Goal: Task Accomplishment & Management: Complete application form

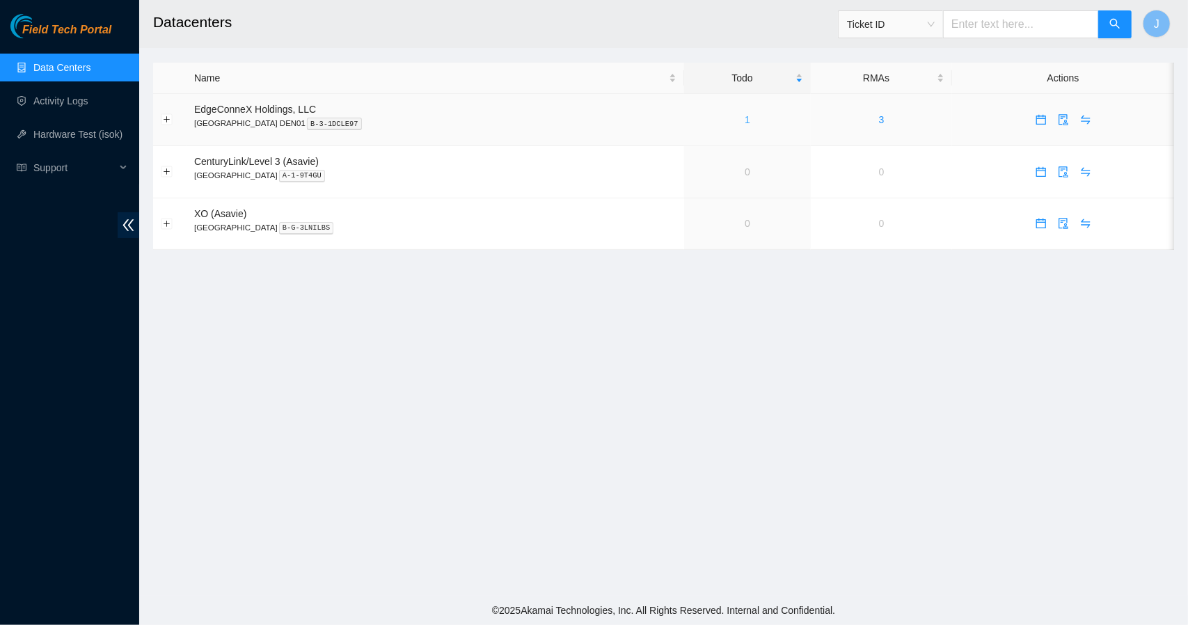
click at [745, 120] on link "1" at bounding box center [748, 119] width 6 height 11
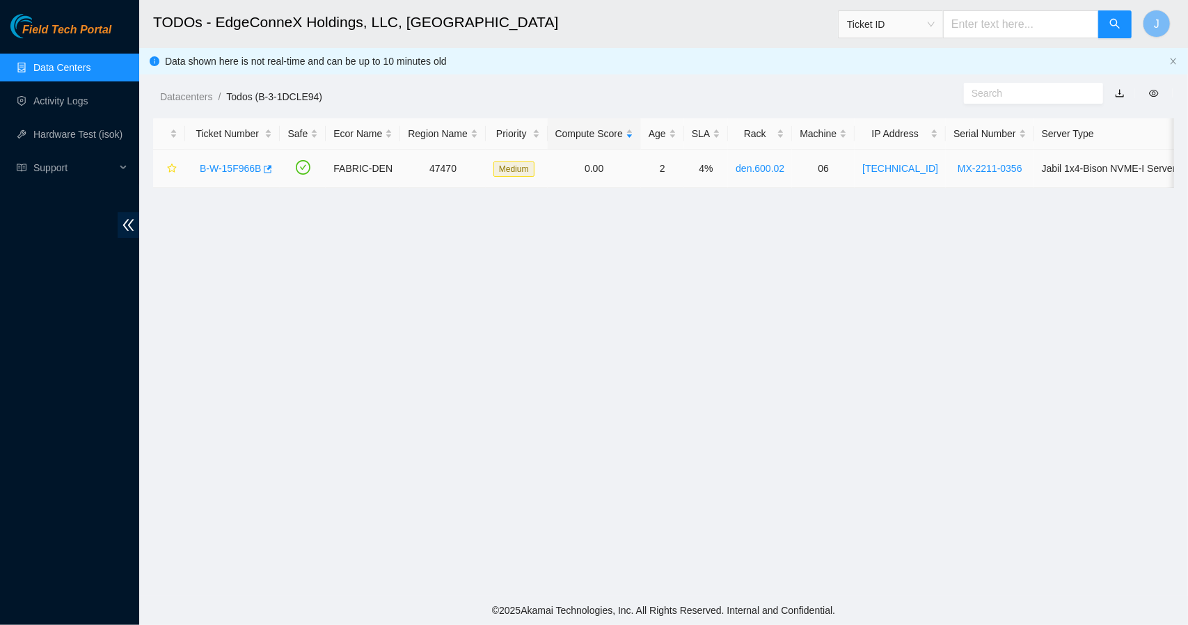
click at [242, 164] on link "B-W-15F966B" at bounding box center [230, 168] width 61 height 11
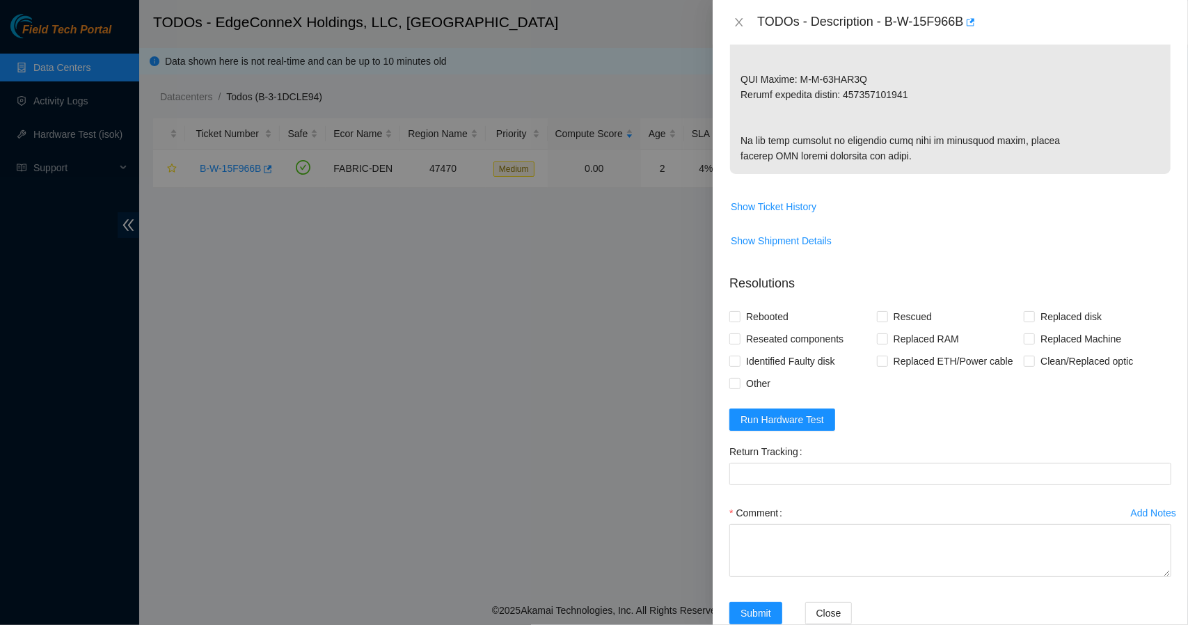
scroll to position [939, 0]
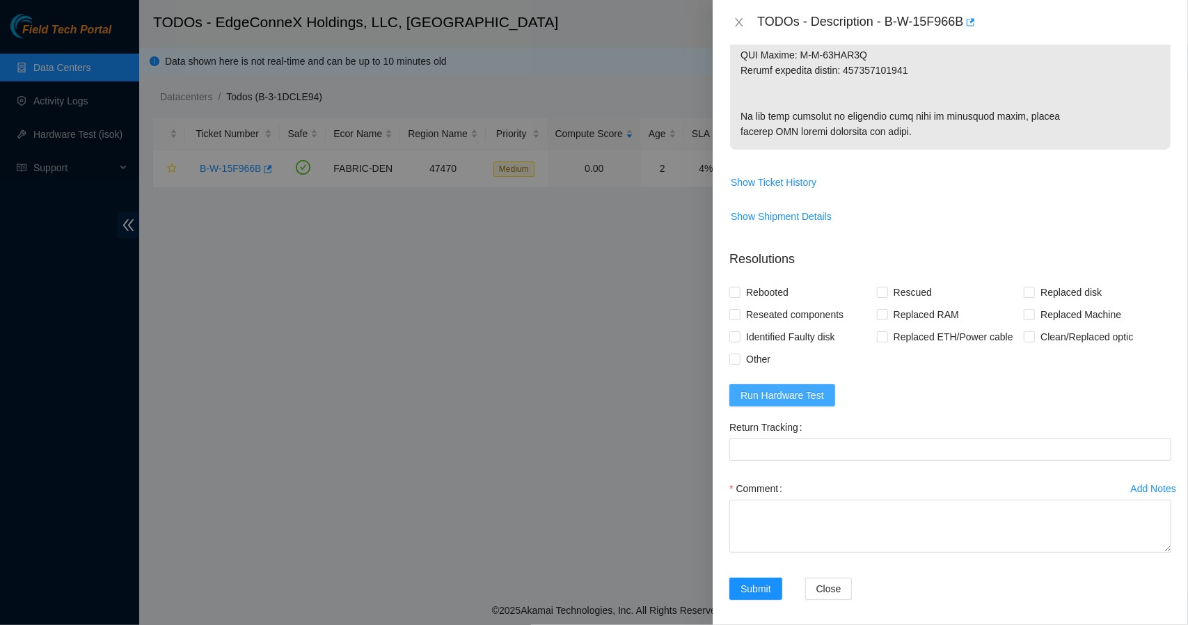
click at [802, 403] on span "Run Hardware Test" at bounding box center [782, 395] width 84 height 15
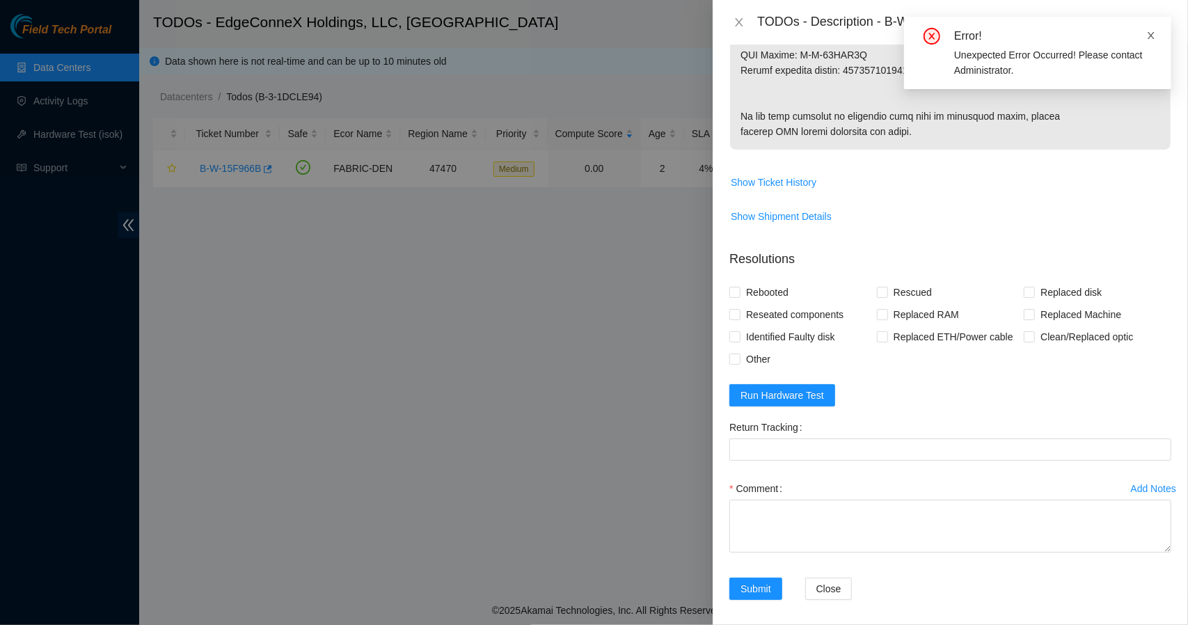
click at [1153, 38] on icon "close" at bounding box center [1150, 35] width 7 height 7
click at [732, 296] on input "Rebooted" at bounding box center [734, 292] width 10 height 10
checkbox input "true"
click at [877, 296] on input "Rescued" at bounding box center [882, 292] width 10 height 10
checkbox input "true"
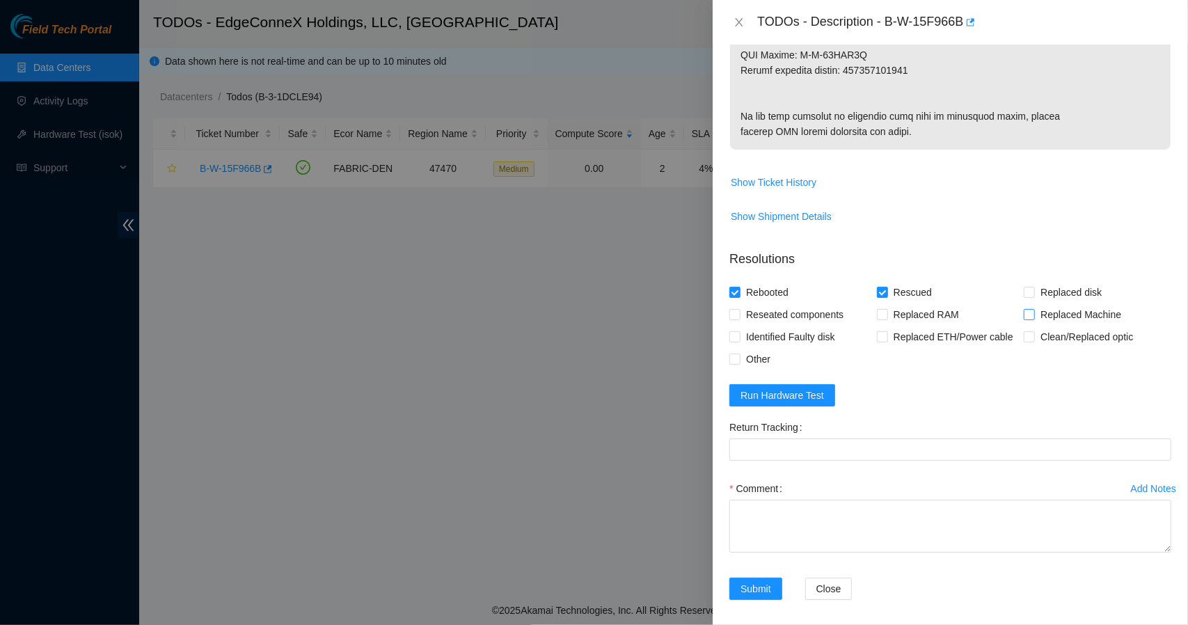
click at [1024, 319] on input "Replaced Machine" at bounding box center [1029, 314] width 10 height 10
checkbox input "true"
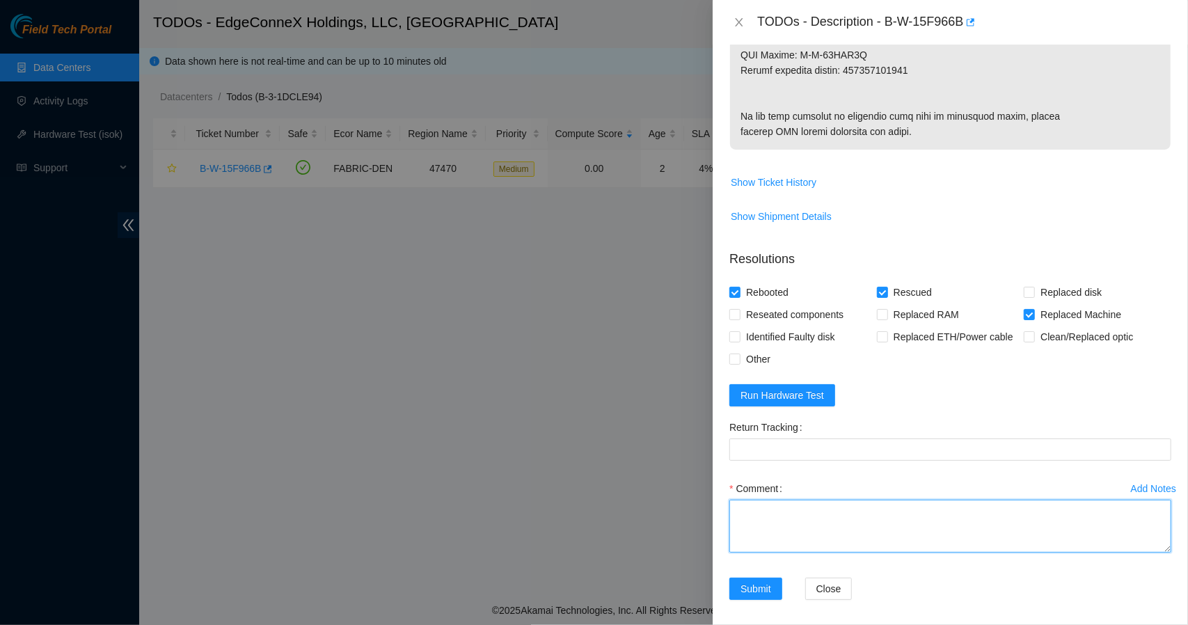
click at [843, 552] on textarea "Comment" at bounding box center [950, 526] width 442 height 53
paste textarea "Replaced disk with MX-2210-0127. Rescued. Rebooted."
type textarea "Replaced disk with MX-2210-0127. Rescued. Rebooted."
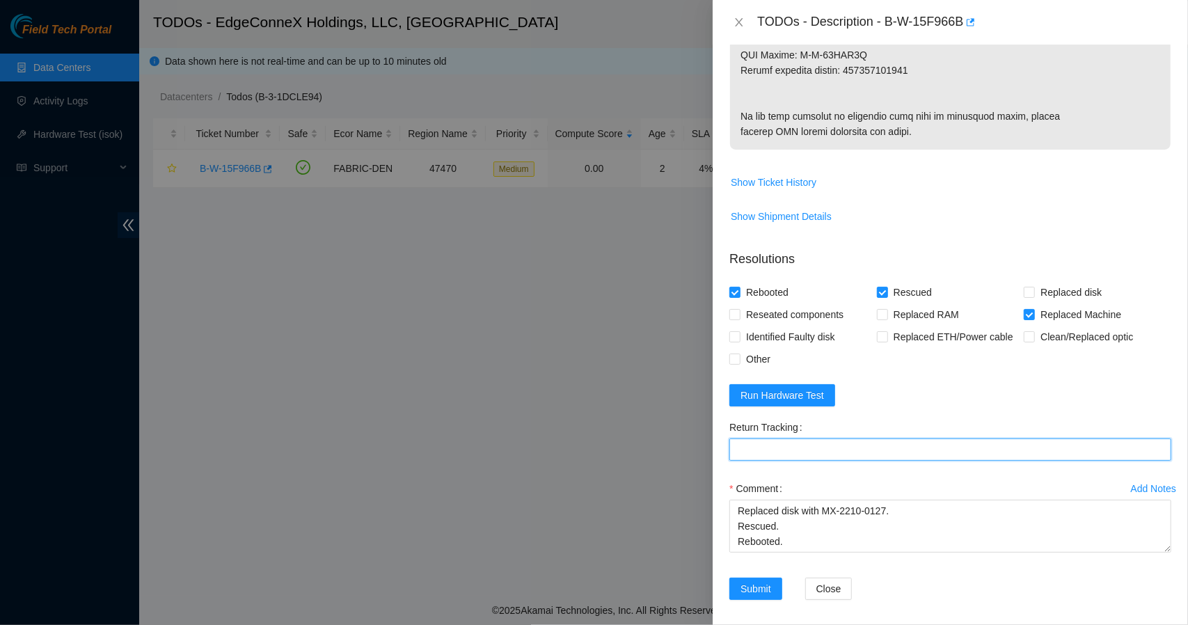
click at [825, 461] on Tracking "Return Tracking" at bounding box center [950, 449] width 442 height 22
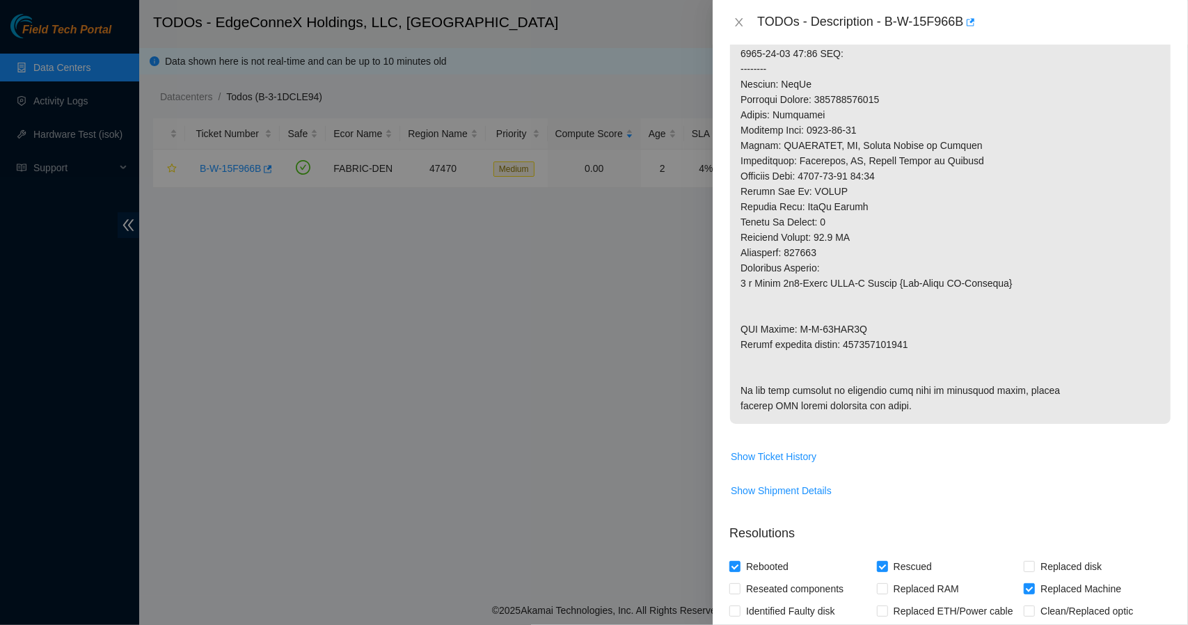
scroll to position [681, 0]
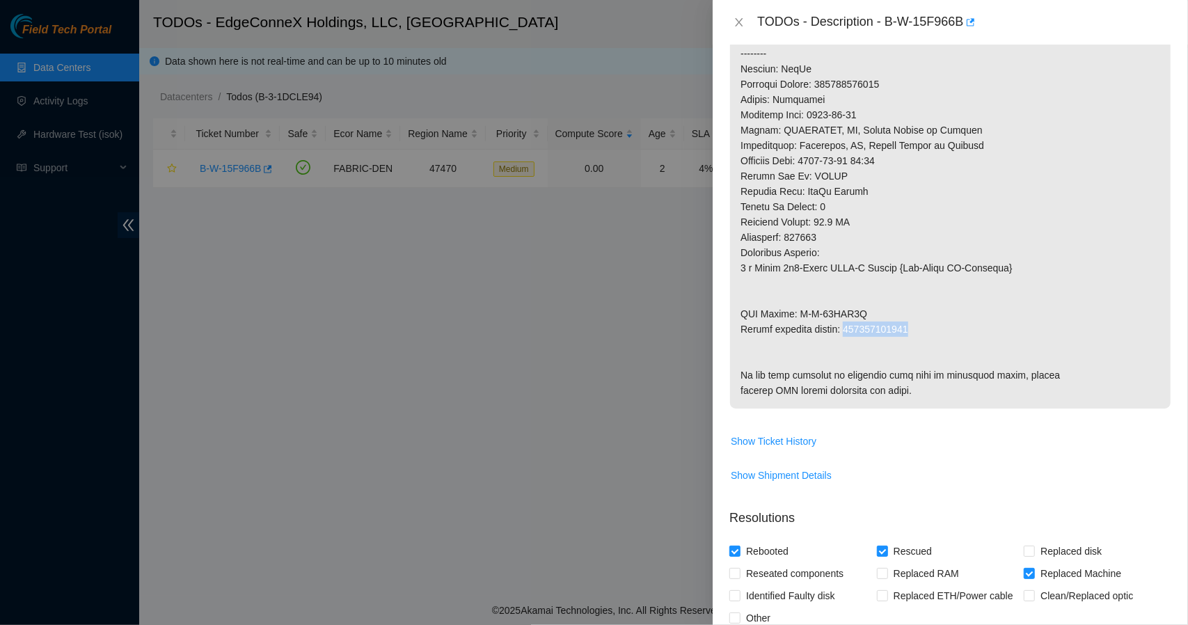
drag, startPoint x: 912, startPoint y: 340, endPoint x: 848, endPoint y: 340, distance: 64.0
copy p "417328427987"
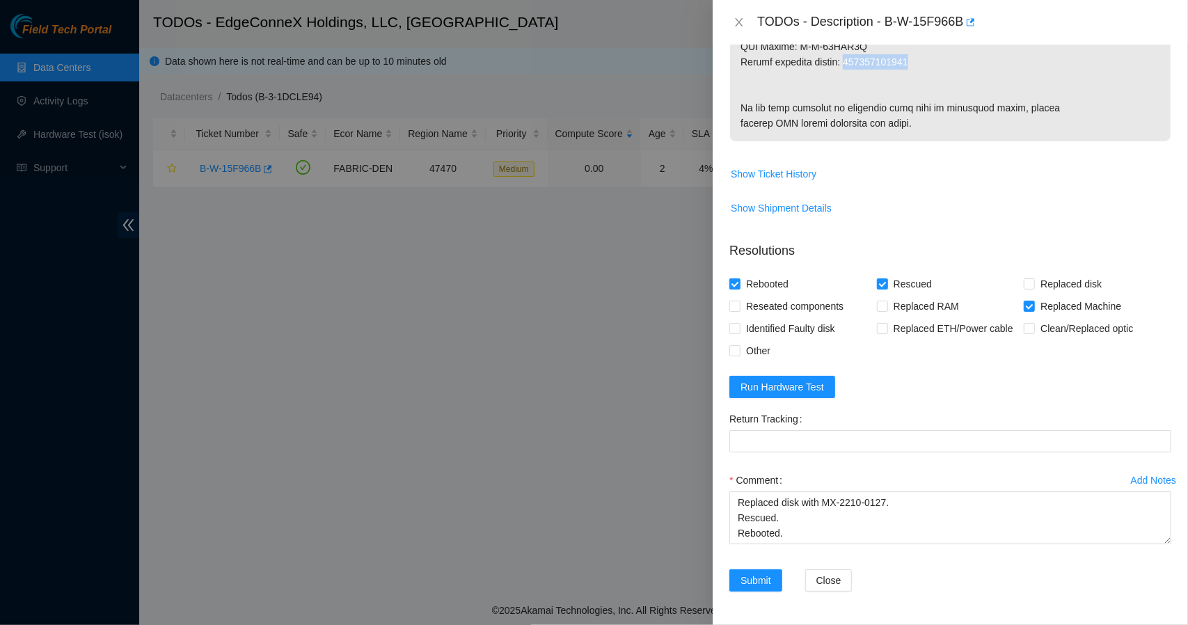
scroll to position [1021, 0]
click at [917, 440] on Tracking "Return Tracking" at bounding box center [950, 441] width 442 height 22
paste Tracking "417328427987"
type Tracking "417328427987"
click at [750, 583] on span "Submit" at bounding box center [755, 580] width 31 height 15
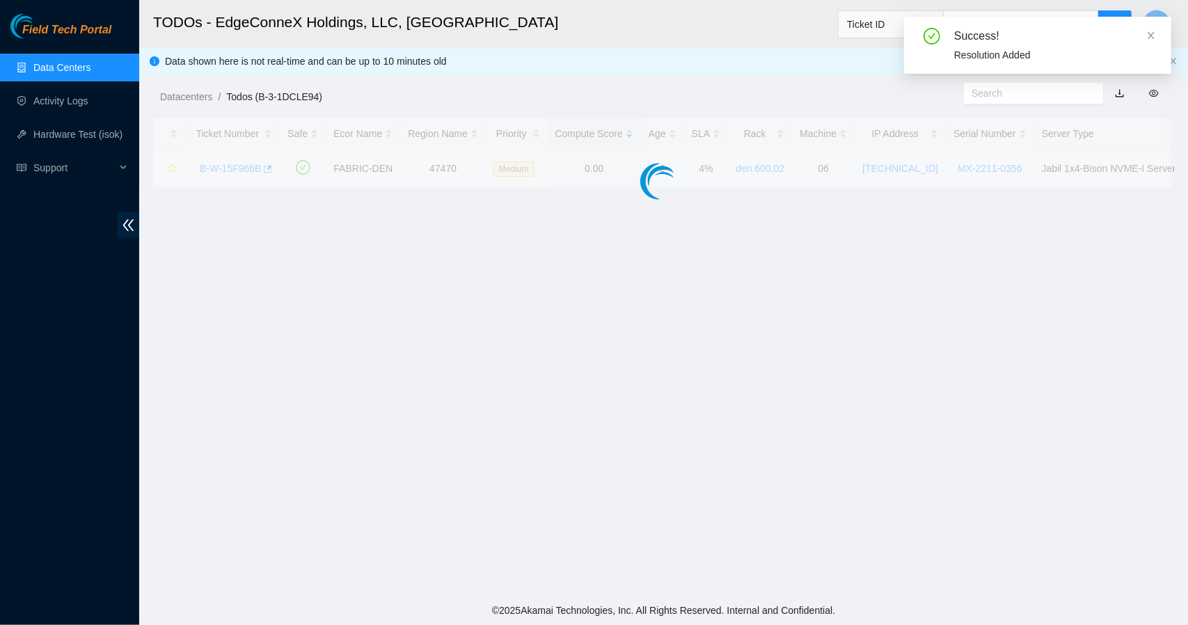
click at [1187, 280] on div "TODOs - Description - undefined Problem Type N/A Rack Number N/A Machine Number…" at bounding box center [1188, 312] width 0 height 625
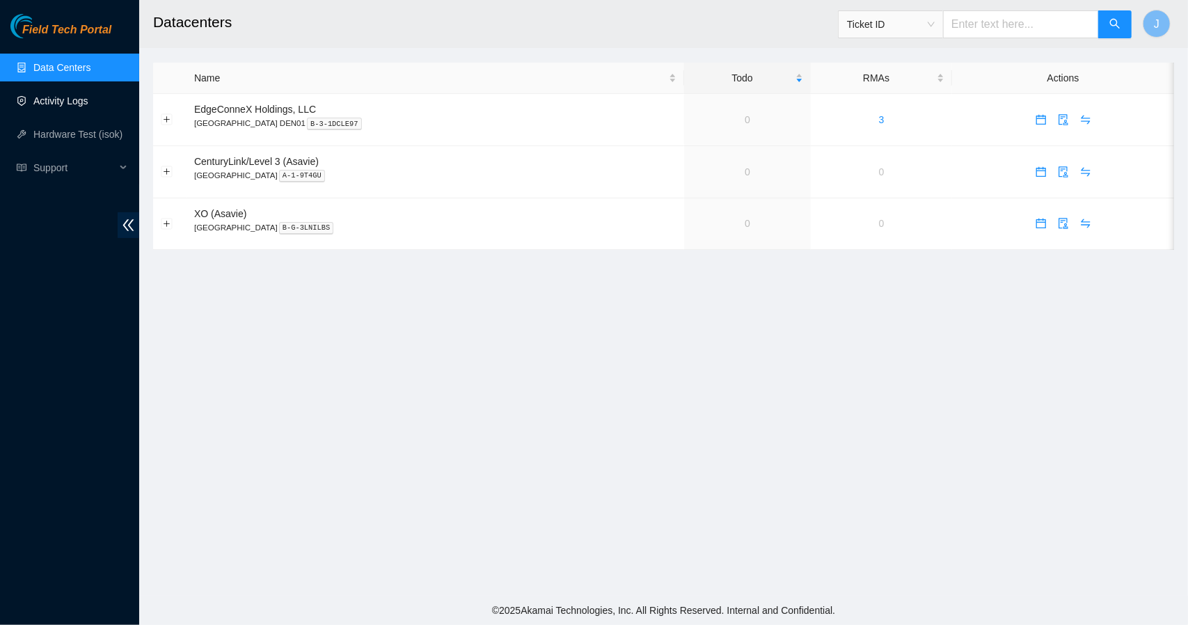
click at [57, 100] on link "Activity Logs" at bounding box center [60, 100] width 55 height 11
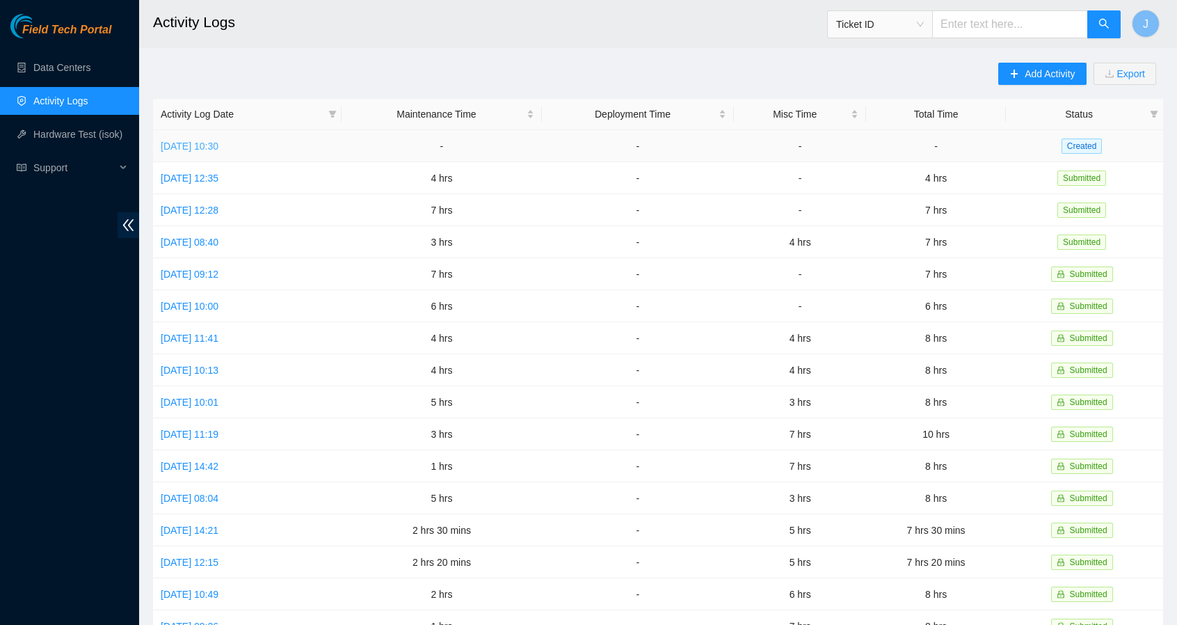
click at [193, 142] on link "Mon, 29 Sep 2025 10:30" at bounding box center [190, 146] width 58 height 11
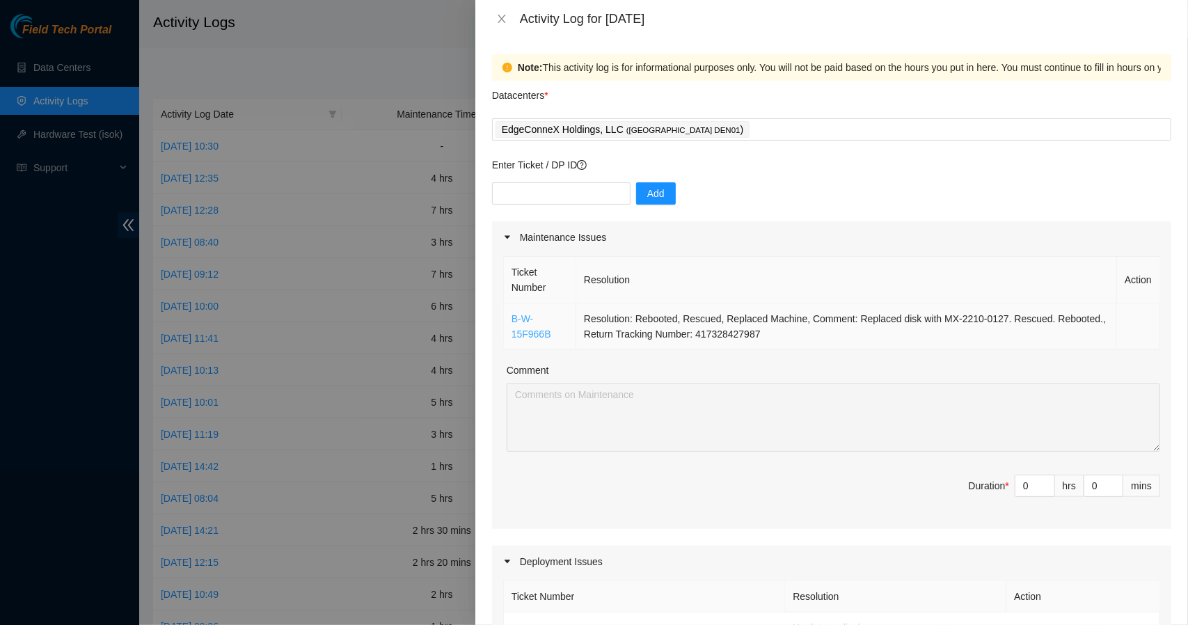
click at [525, 331] on link "B-W-15F966B" at bounding box center [531, 326] width 40 height 26
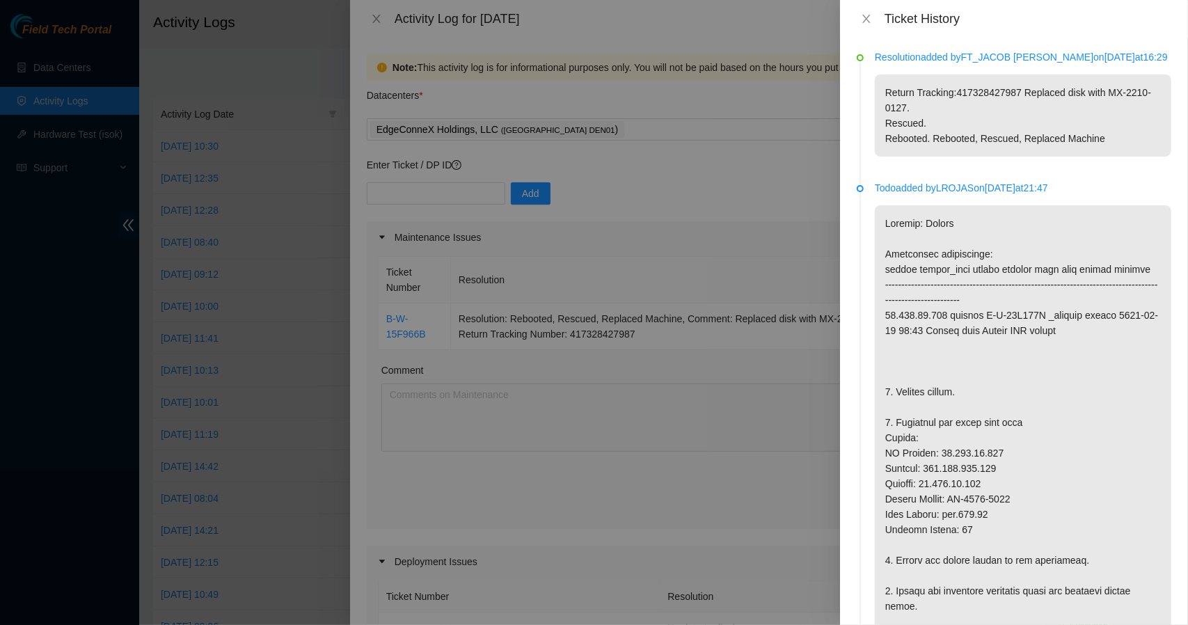
drag, startPoint x: 525, startPoint y: 331, endPoint x: 800, endPoint y: 399, distance: 283.2
click at [800, 399] on div at bounding box center [594, 312] width 1188 height 625
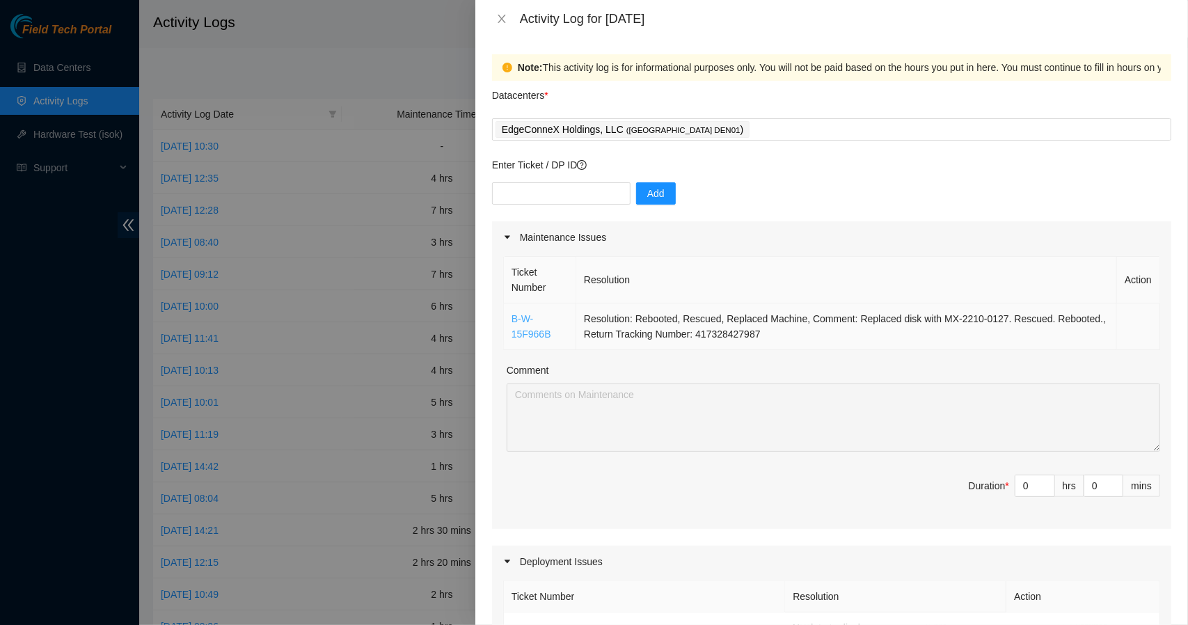
click at [529, 317] on link "B-W-15F966B" at bounding box center [531, 326] width 40 height 26
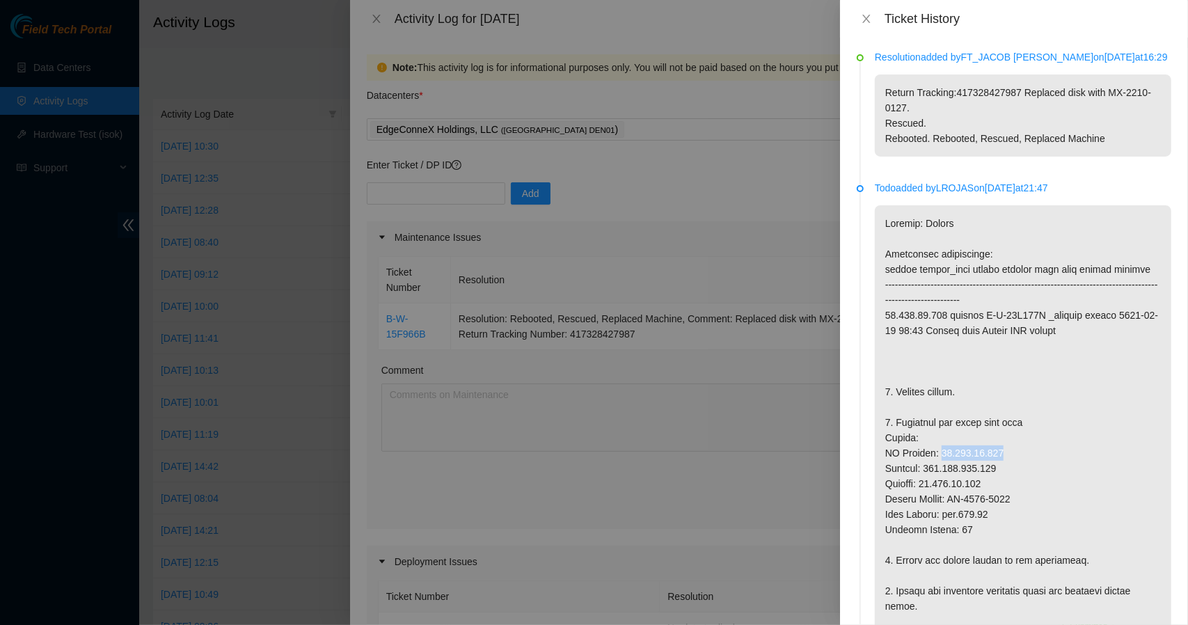
drag, startPoint x: 1003, startPoint y: 456, endPoint x: 935, endPoint y: 453, distance: 68.9
copy p "23.202.99.233"
click at [866, 14] on icon "close" at bounding box center [866, 18] width 11 height 11
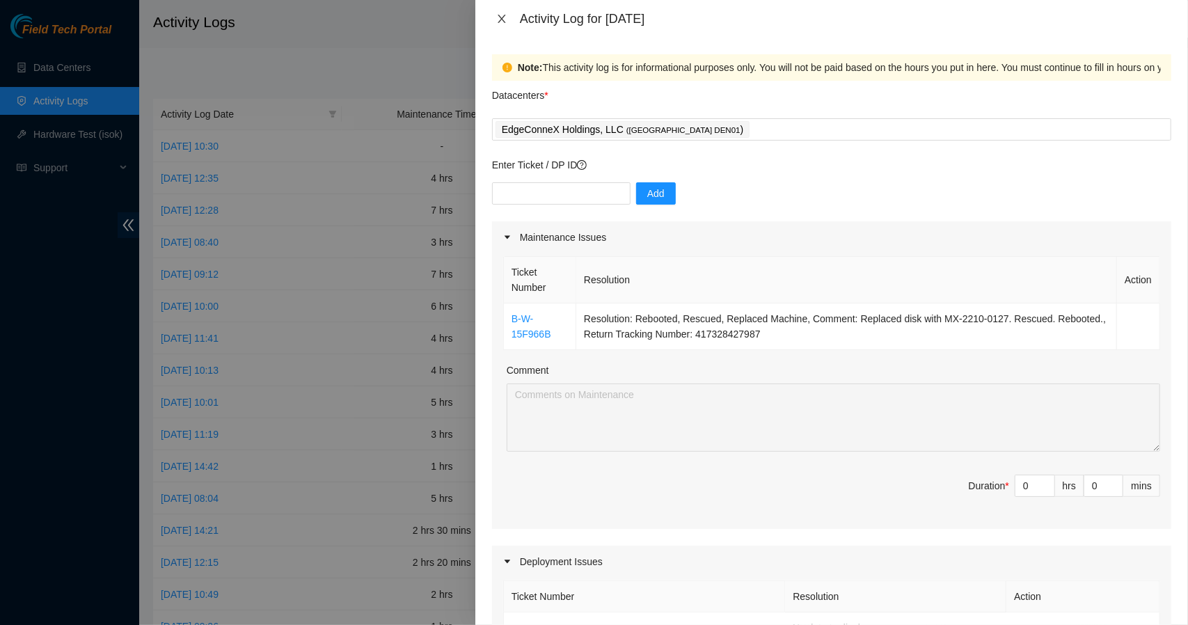
click at [507, 19] on icon "close" at bounding box center [501, 18] width 11 height 11
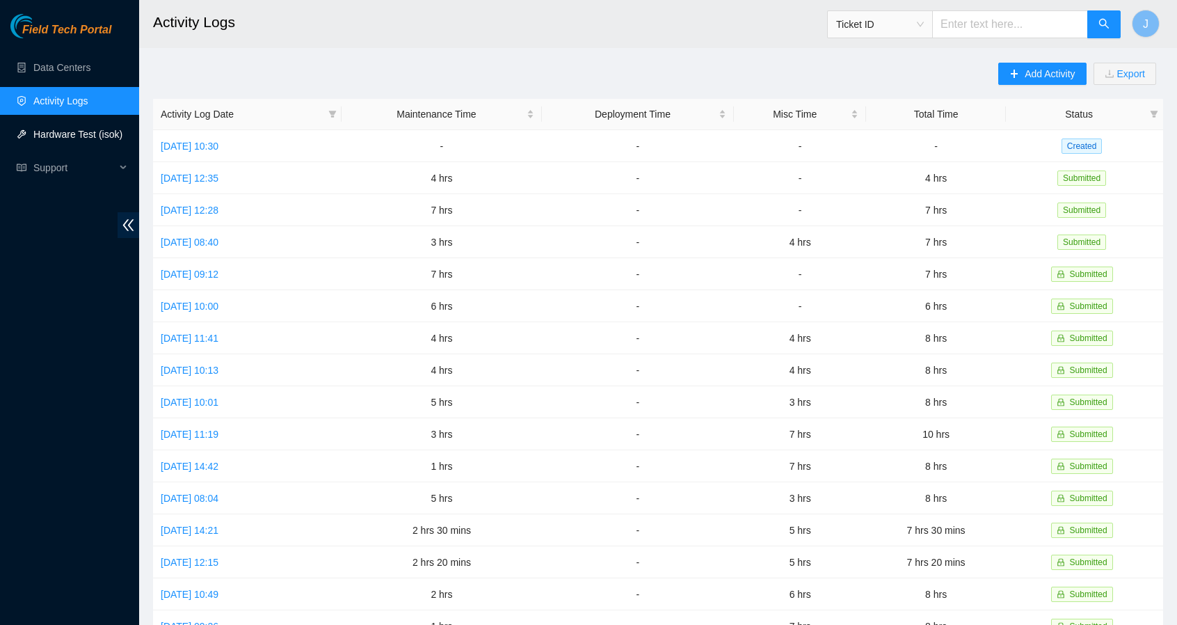
click at [72, 134] on link "Hardware Test (isok)" at bounding box center [77, 134] width 89 height 11
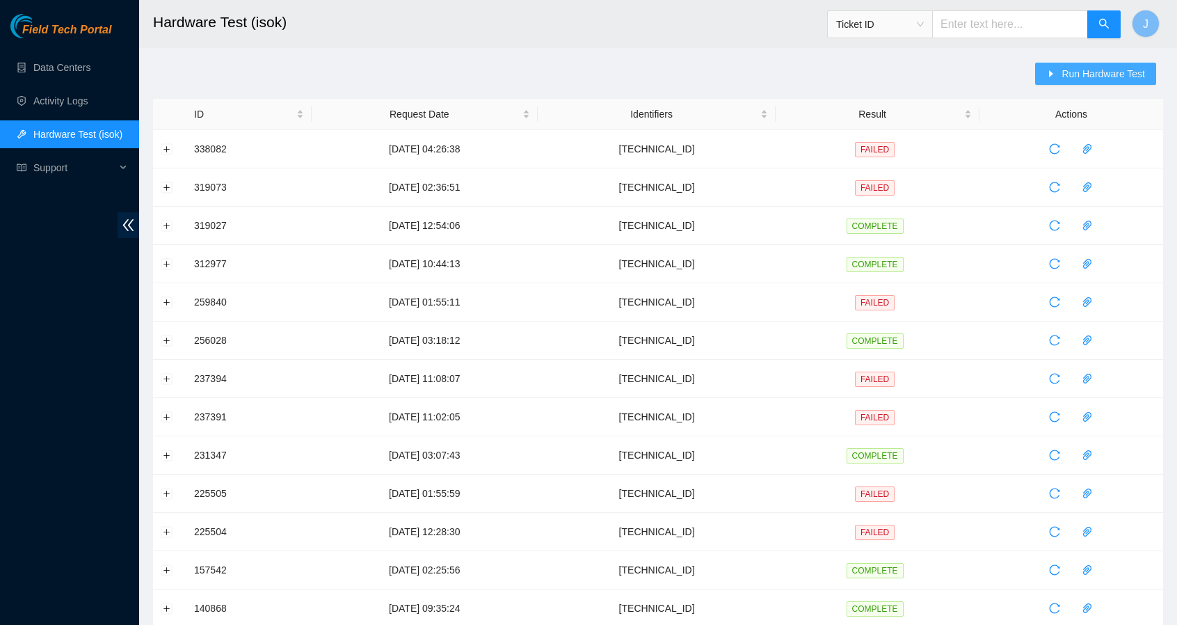
click at [1118, 71] on span "Run Hardware Test" at bounding box center [1104, 73] width 84 height 15
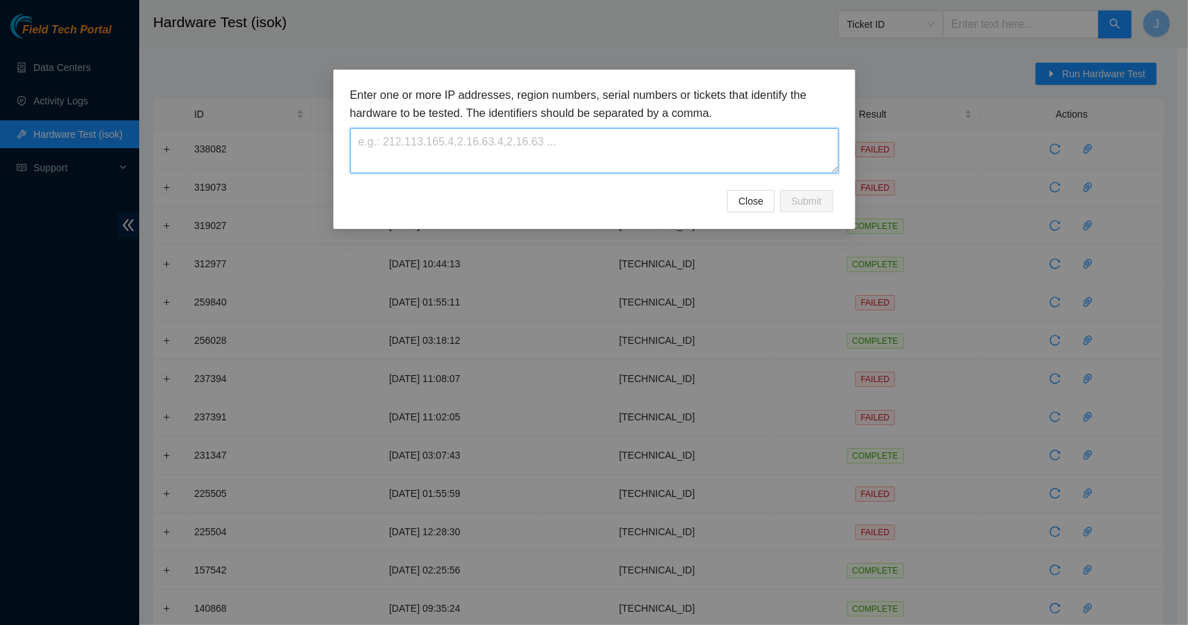
click at [572, 141] on textarea at bounding box center [594, 150] width 488 height 45
paste textarea "23.202.99.233"
type textarea "23.202.99.233"
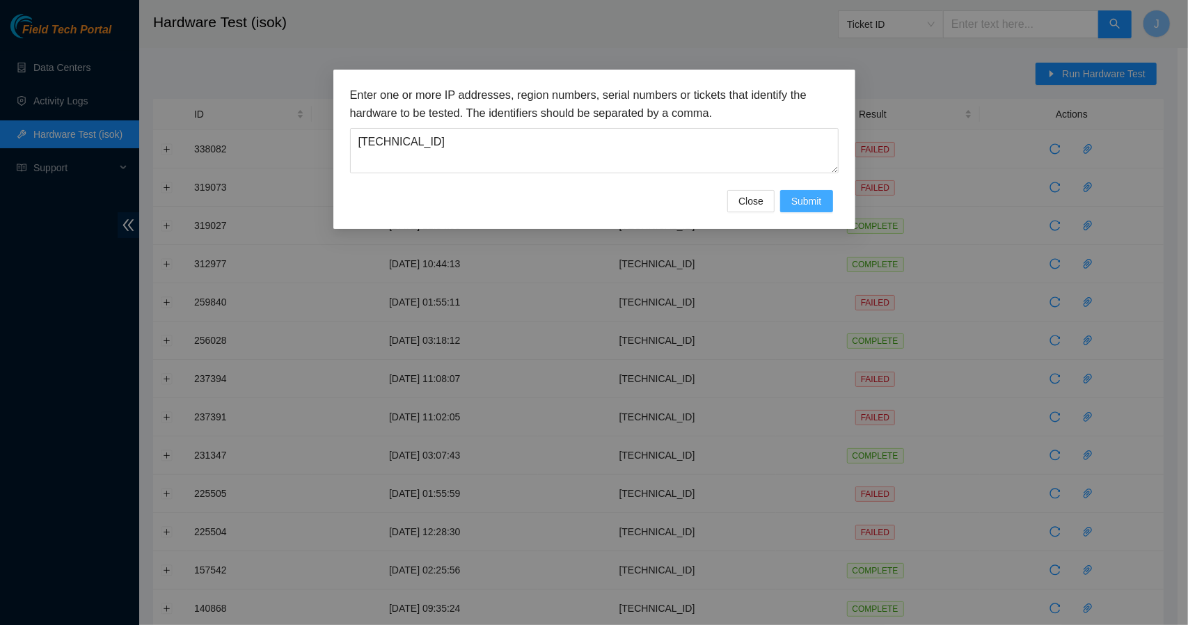
click at [815, 199] on span "Submit" at bounding box center [806, 200] width 31 height 15
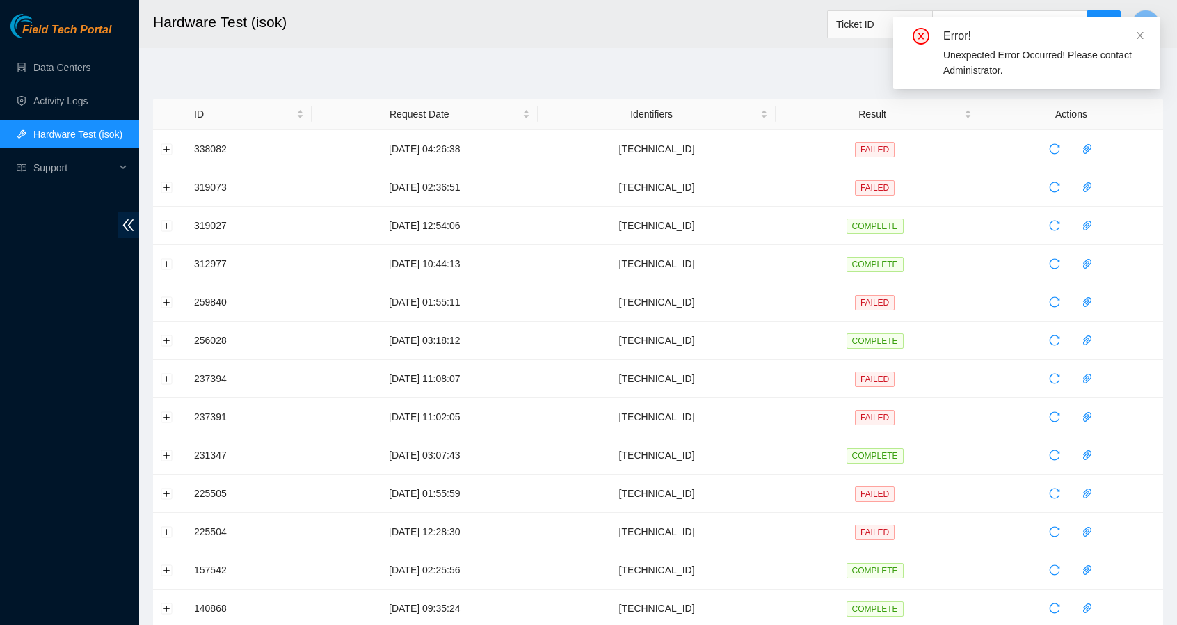
click at [1127, 41] on div "Error!" at bounding box center [1044, 36] width 200 height 17
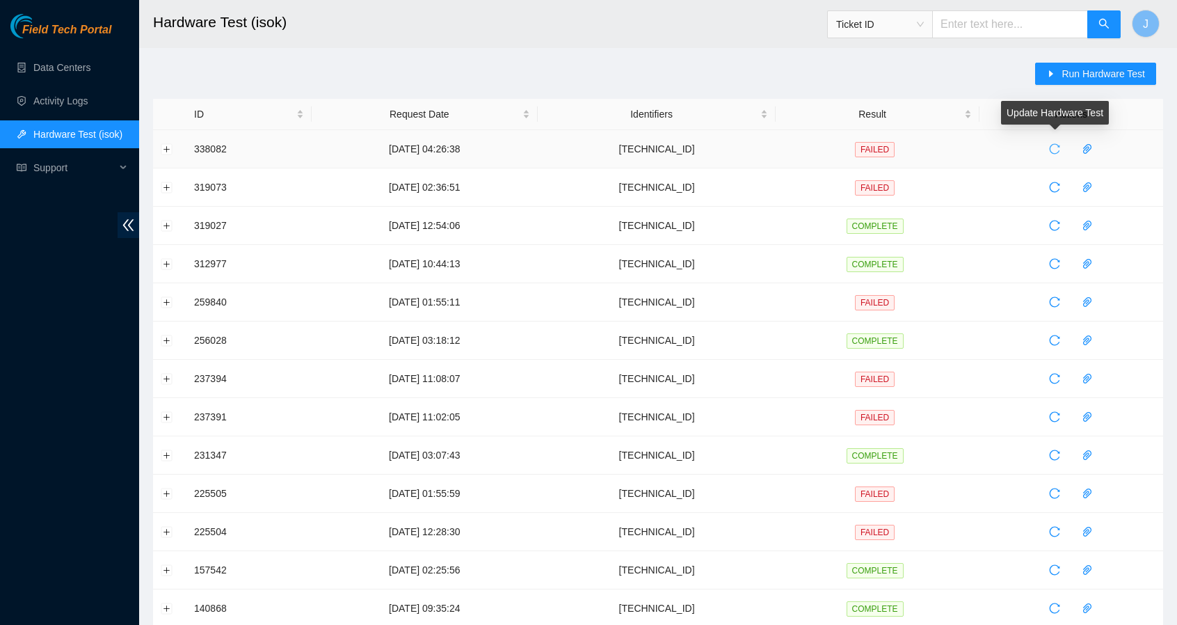
click at [1056, 152] on icon "reload" at bounding box center [1054, 148] width 11 height 11
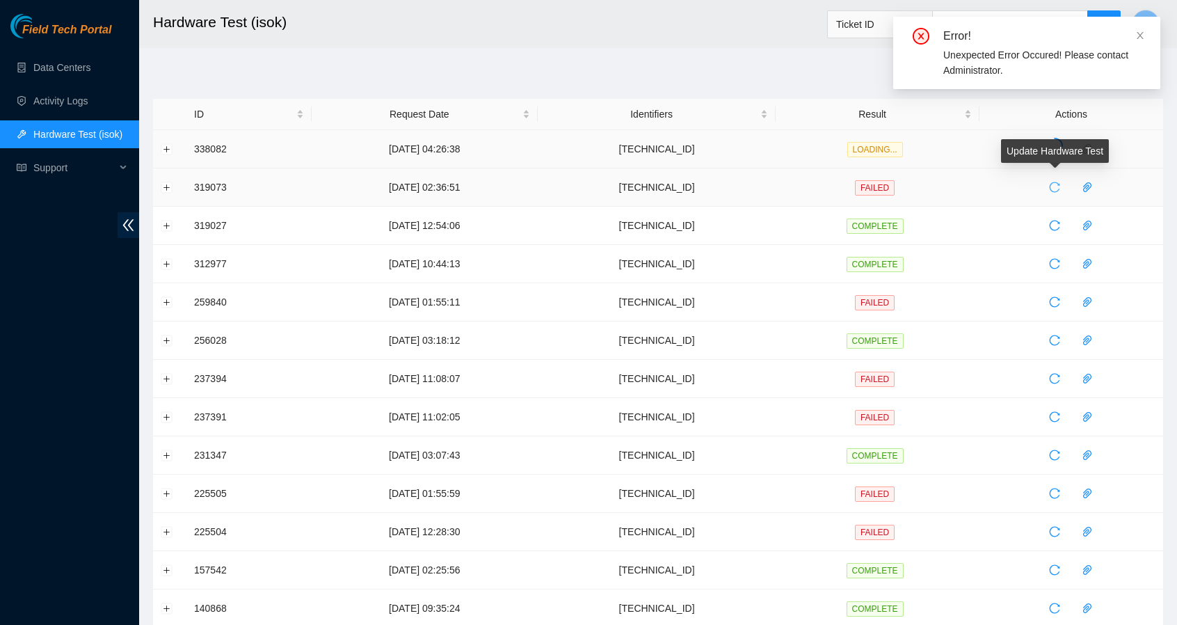
click at [1056, 193] on button "button" at bounding box center [1055, 187] width 22 height 22
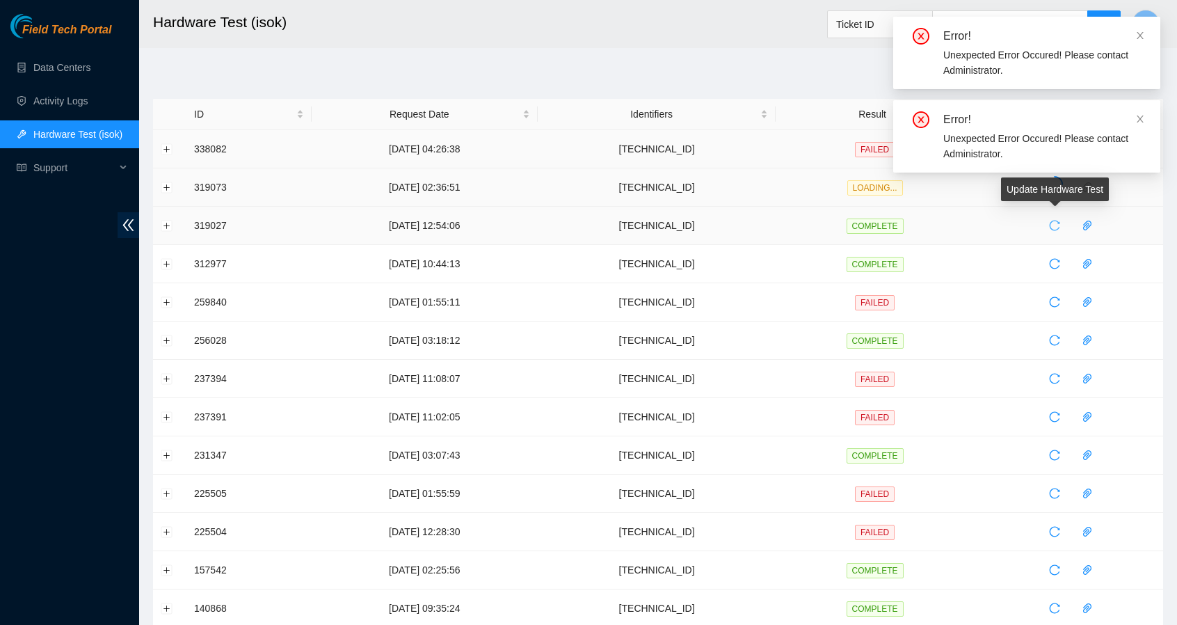
click at [1052, 222] on icon "reload" at bounding box center [1054, 225] width 11 height 11
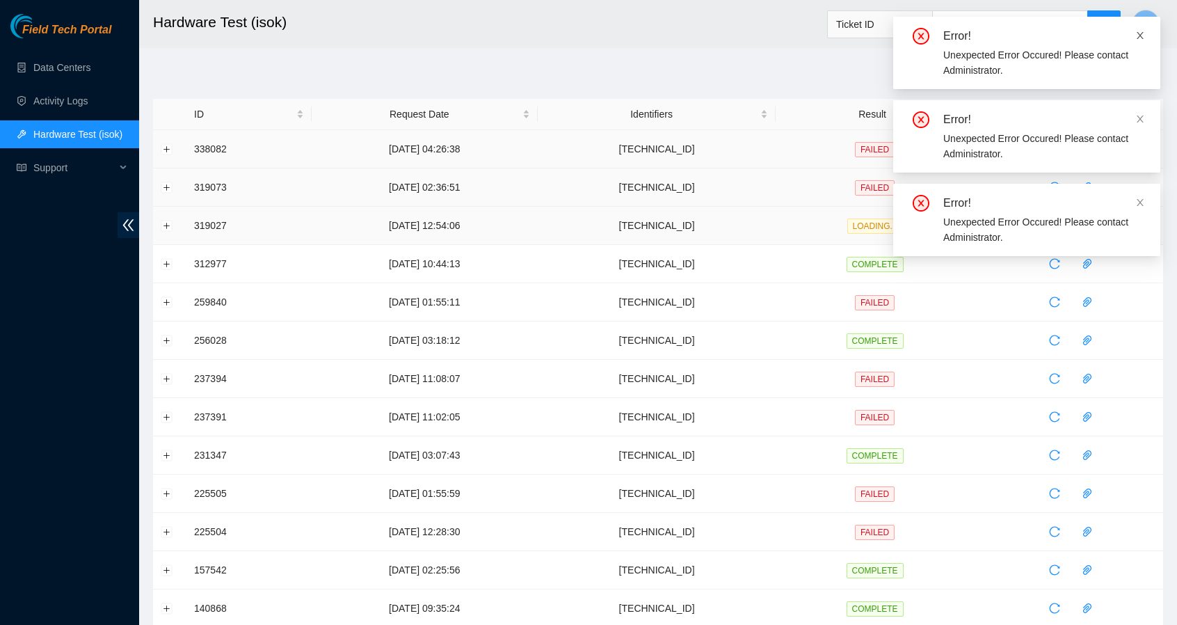
click at [1137, 34] on icon "close" at bounding box center [1141, 36] width 10 height 10
click at [1141, 36] on icon "close" at bounding box center [1140, 35] width 7 height 7
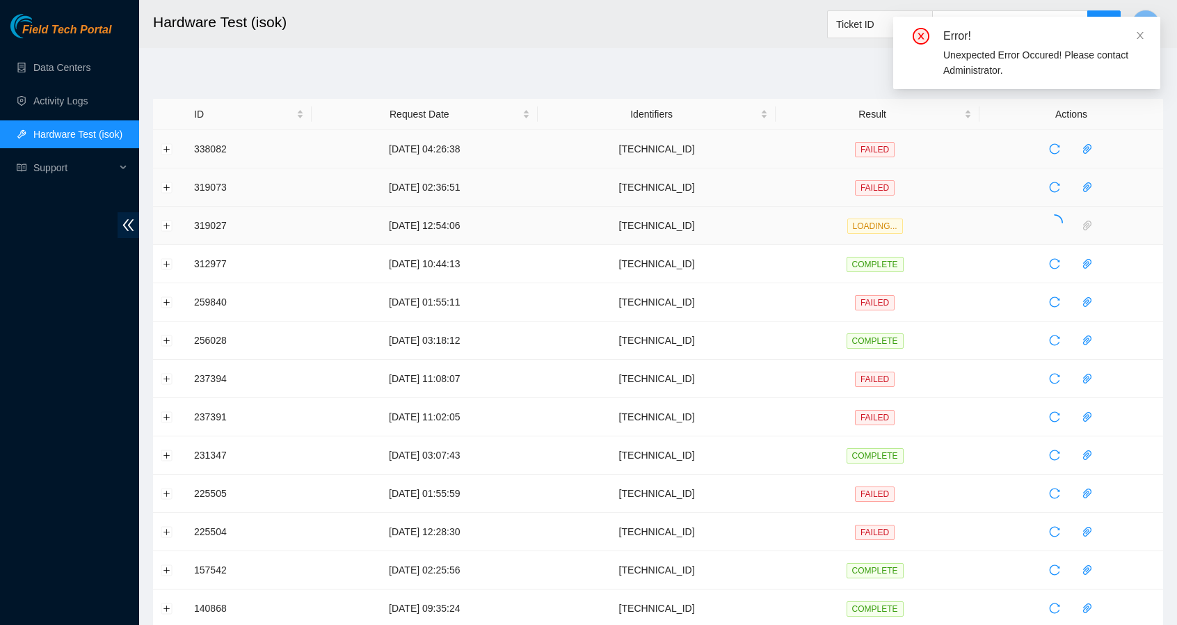
click at [1141, 36] on icon "close" at bounding box center [1140, 35] width 7 height 7
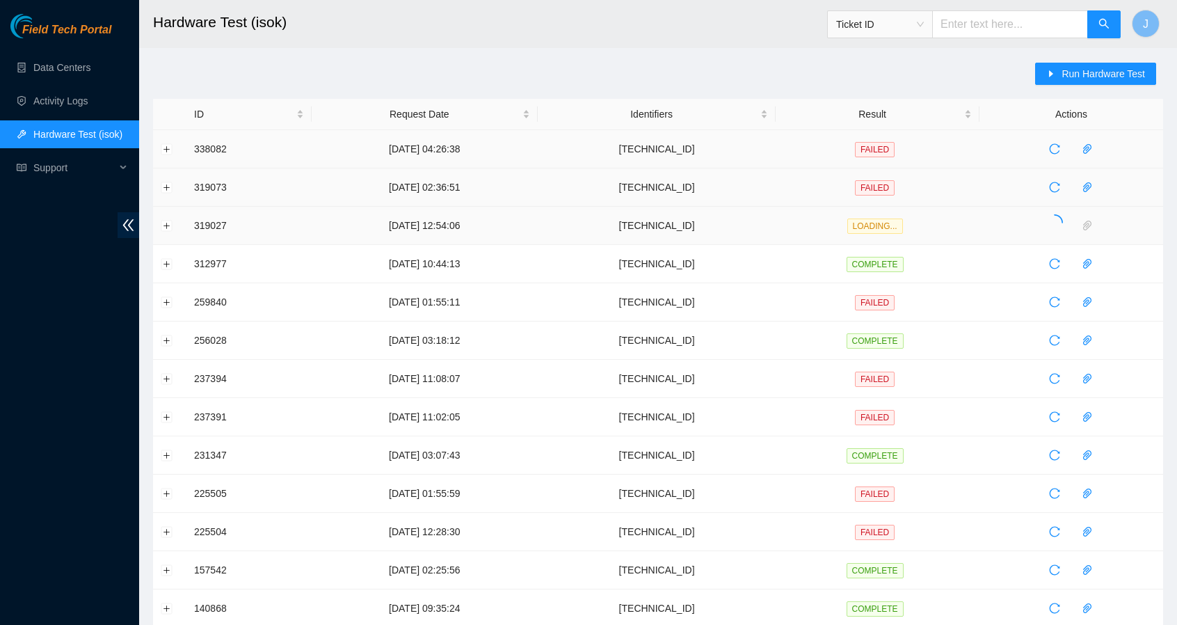
click at [1028, 29] on input "text" at bounding box center [1010, 24] width 156 height 28
type input "B-W-15P2FCS"
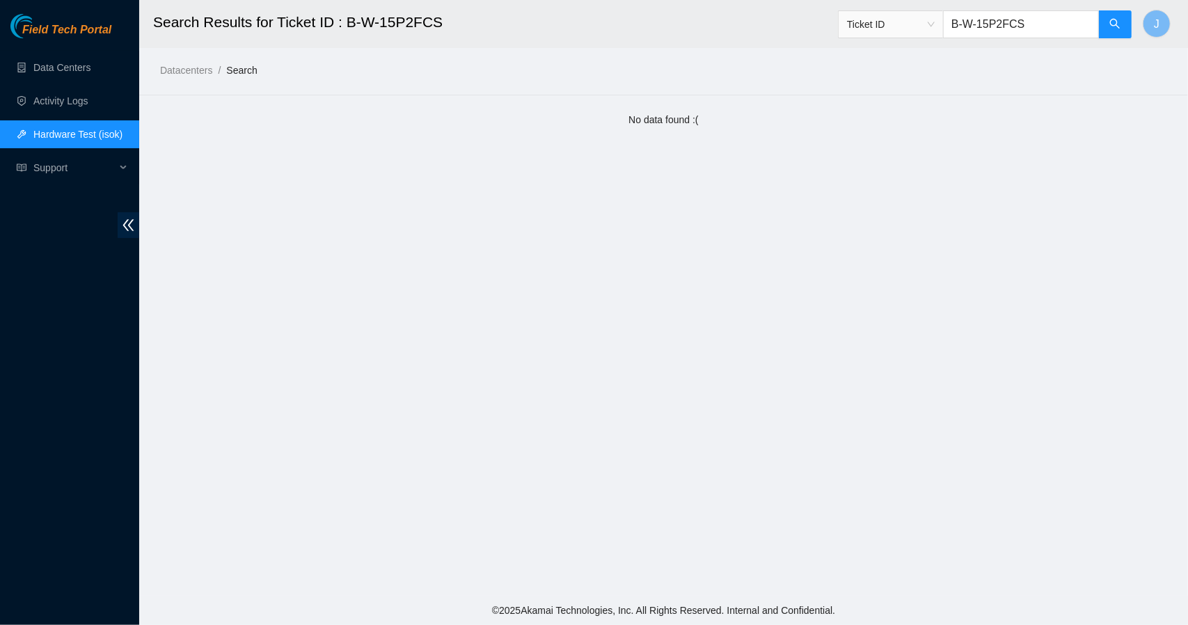
click at [1028, 29] on input "B-W-15P2FCS" at bounding box center [1021, 24] width 156 height 28
click at [932, 20] on span "Ticket ID" at bounding box center [891, 24] width 88 height 21
click at [889, 140] on div "Serial Number" at bounding box center [905, 140] width 88 height 15
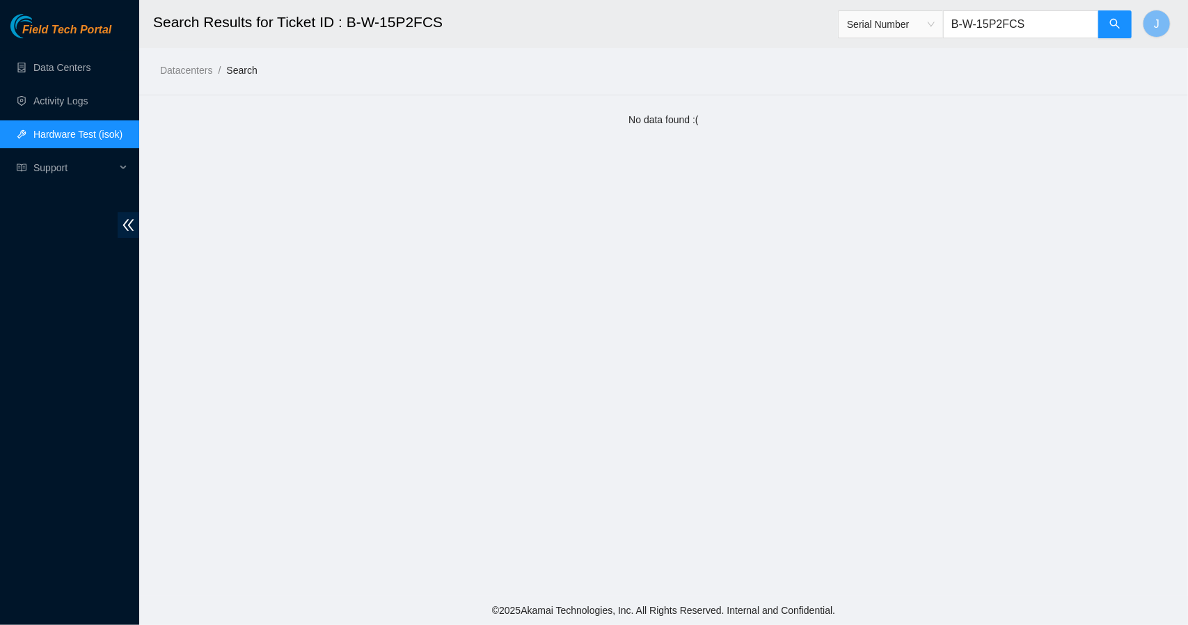
click at [1028, 22] on input "B-W-15P2FCS" at bounding box center [1021, 24] width 156 height 28
type input "CT-4210720-00016"
